Goal: Task Accomplishment & Management: Use online tool/utility

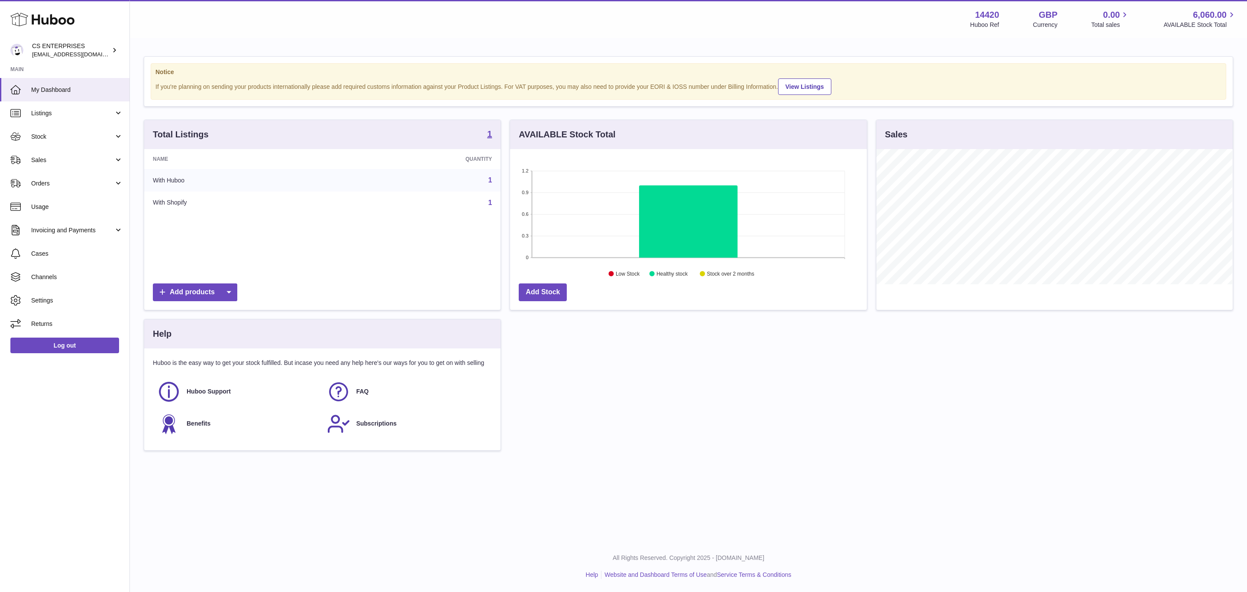
scroll to position [135, 356]
click at [55, 273] on span "Channels" at bounding box center [77, 277] width 92 height 8
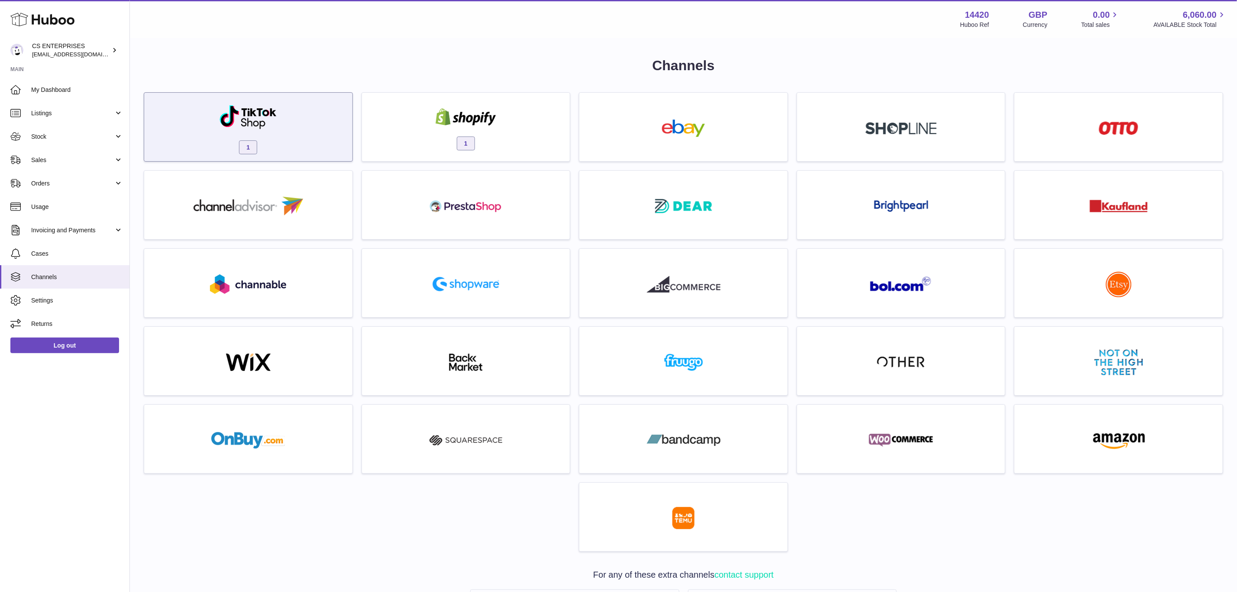
click at [307, 144] on div "1" at bounding box center [249, 128] width 200 height 55
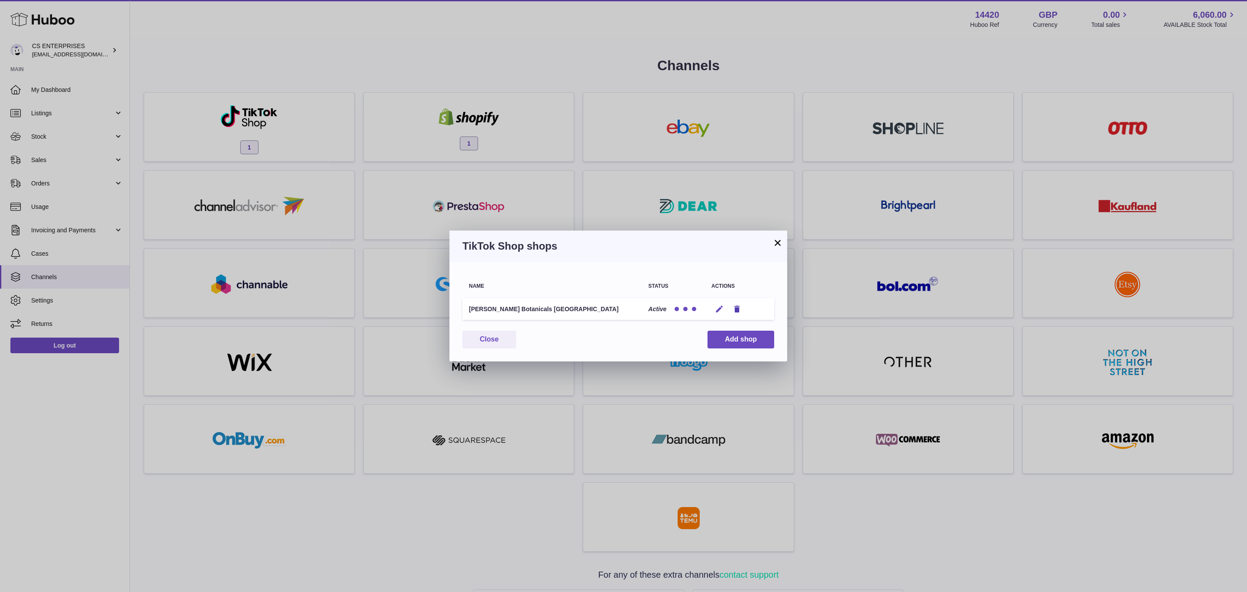
click at [714, 309] on button "Edit" at bounding box center [719, 308] width 16 height 9
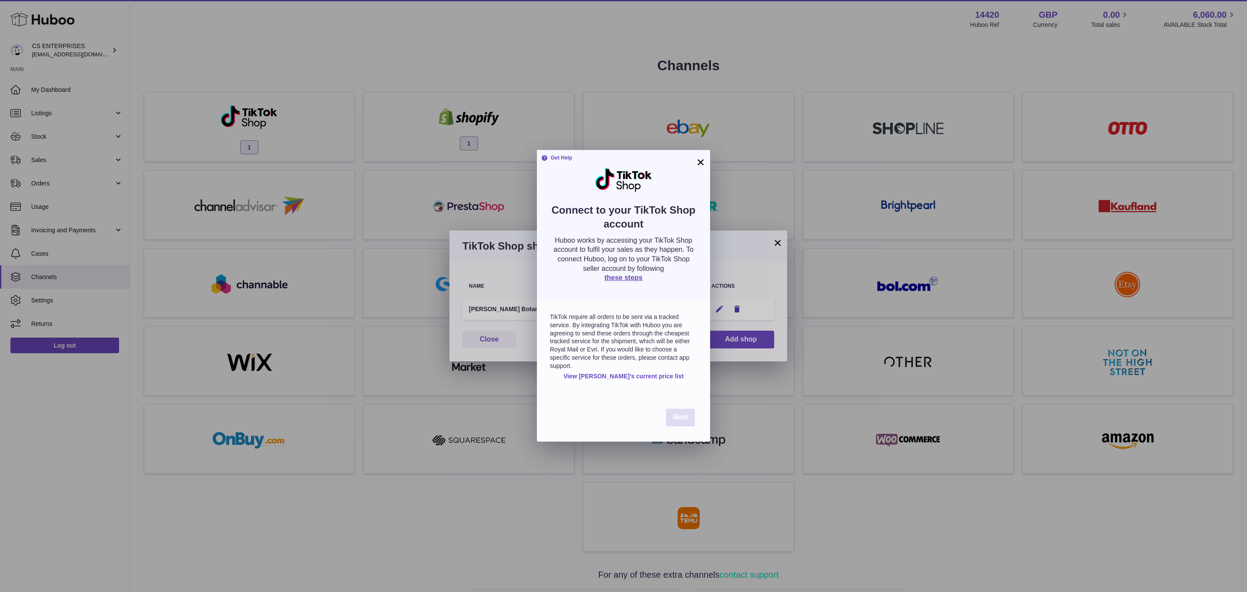
click at [677, 416] on span "Next" at bounding box center [680, 416] width 15 height 7
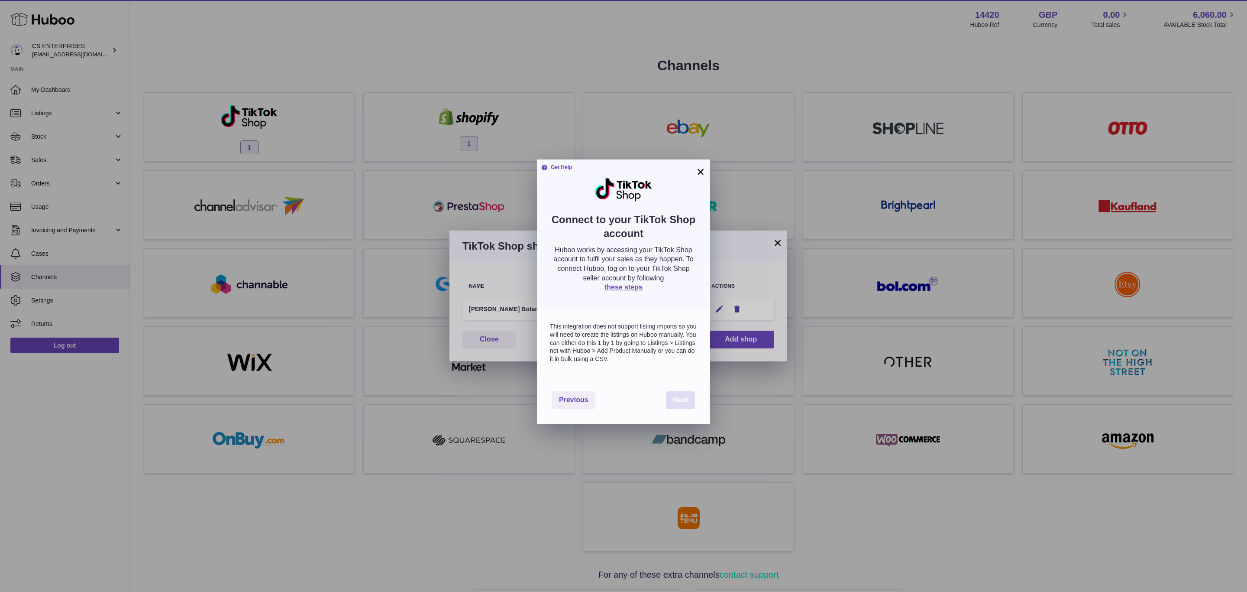
click at [677, 409] on button "Next" at bounding box center [680, 400] width 29 height 18
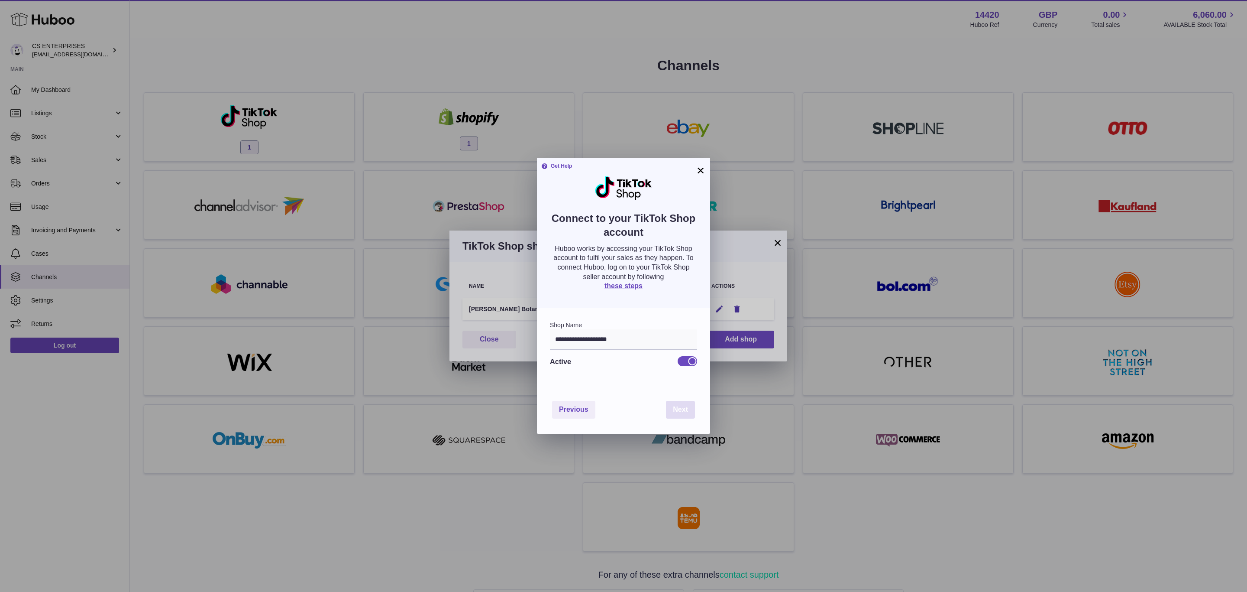
click at [688, 408] on span "Next" at bounding box center [680, 408] width 15 height 7
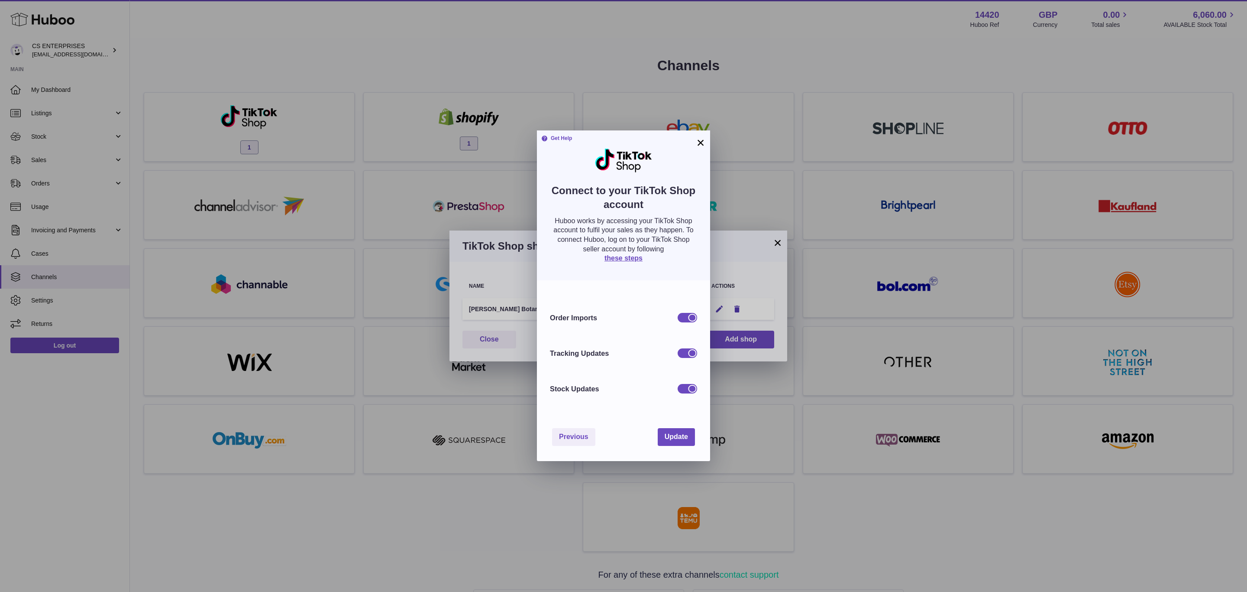
drag, startPoint x: 703, startPoint y: 139, endPoint x: 743, endPoint y: 179, distance: 56.3
click at [704, 142] on button "×" at bounding box center [700, 142] width 10 height 10
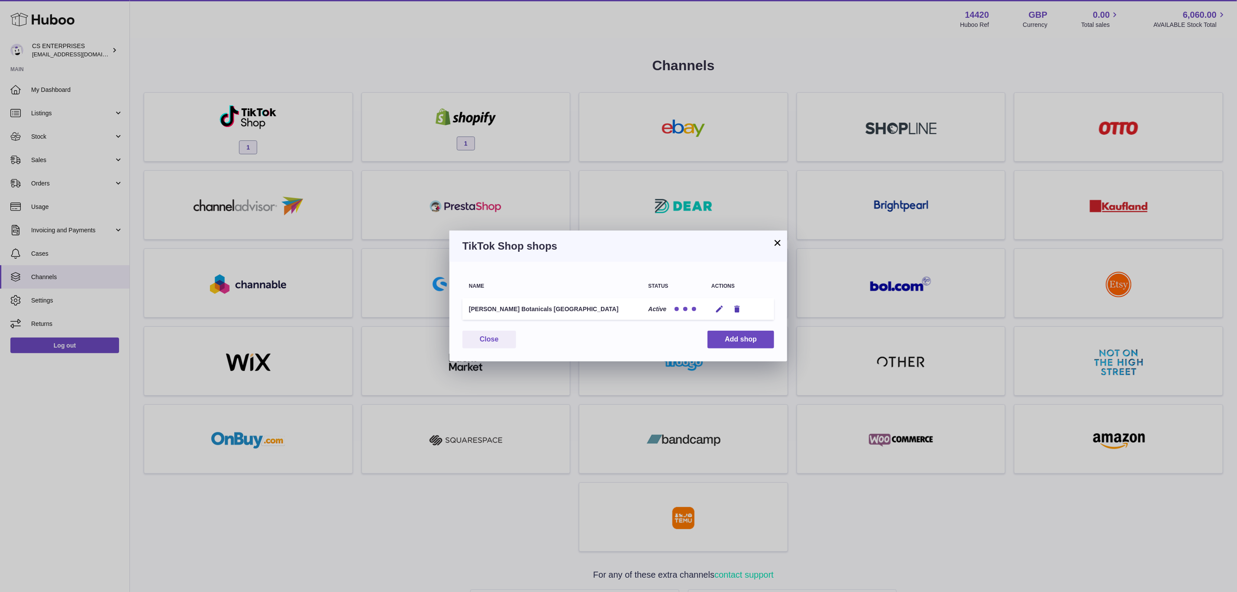
click at [770, 245] on h3 "TikTok Shop shops" at bounding box center [618, 246] width 312 height 14
click at [772, 239] on h3 "TikTok Shop shops" at bounding box center [618, 246] width 312 height 14
click at [779, 239] on button "×" at bounding box center [778, 242] width 10 height 10
